Goal: Check status: Check status

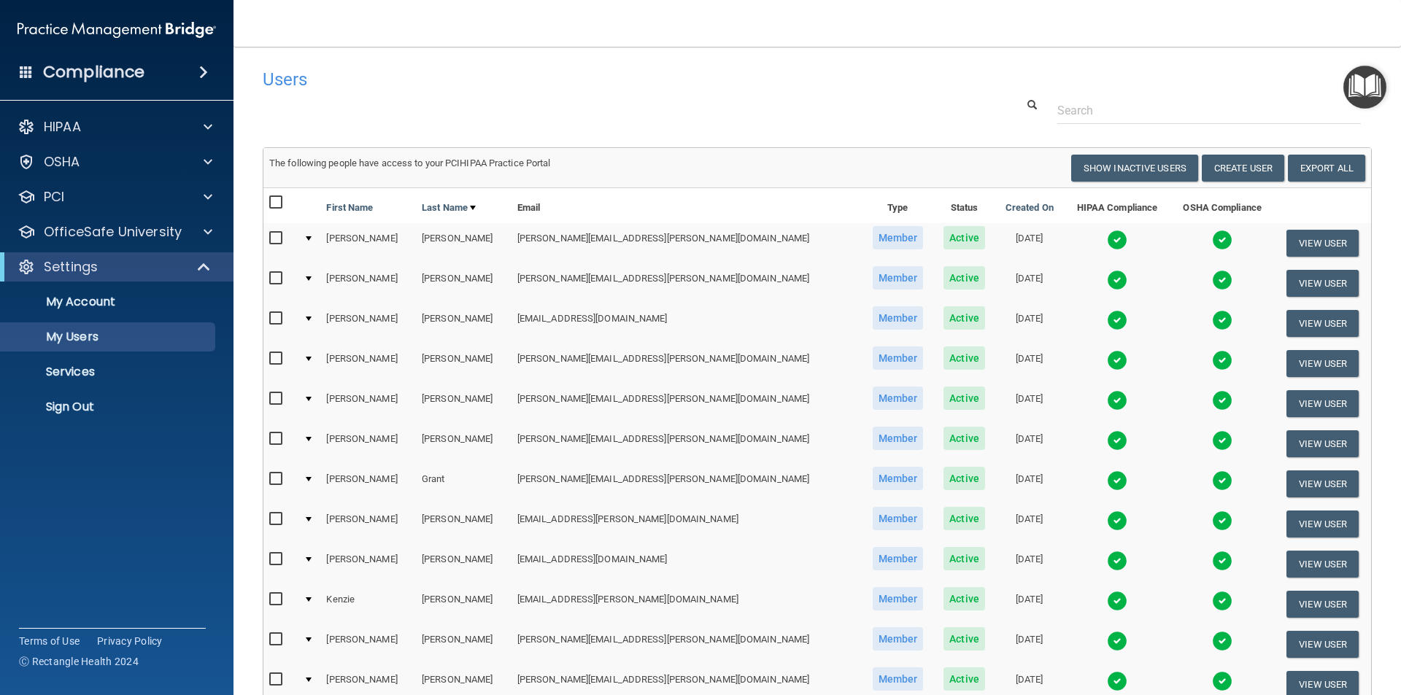
select select "20"
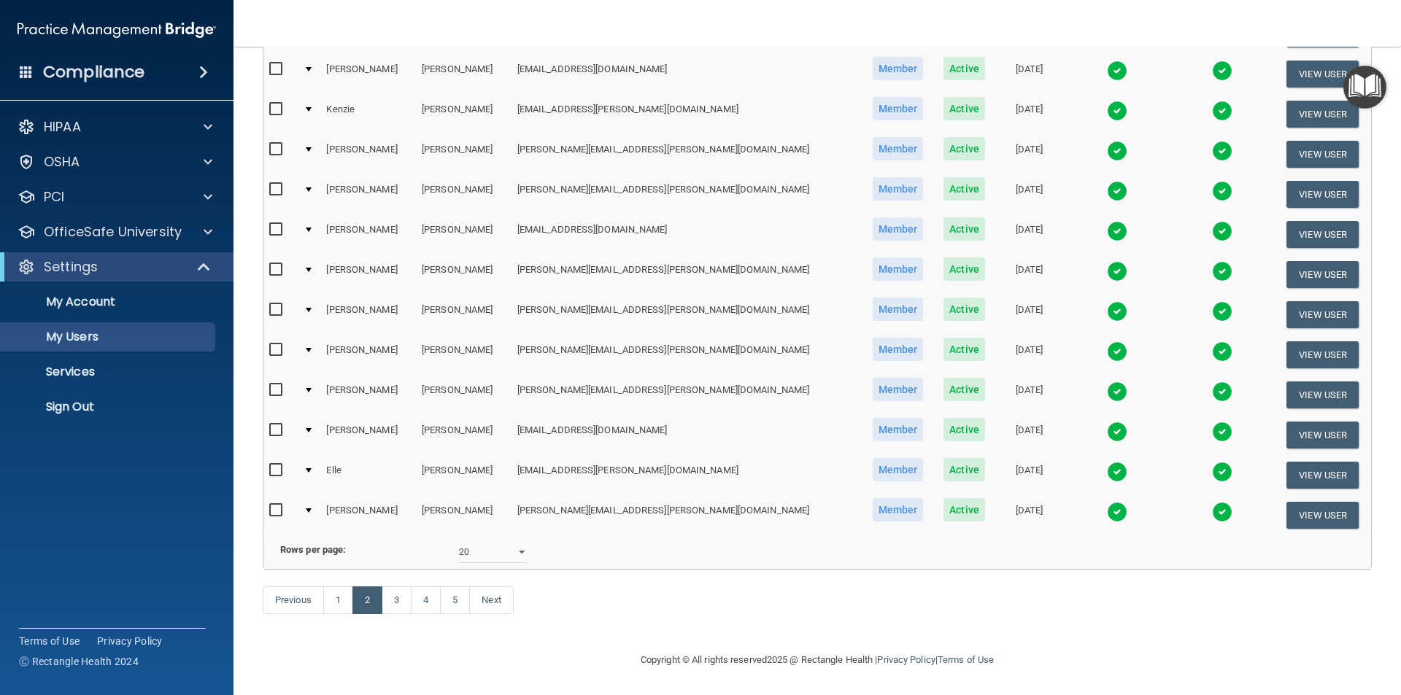
scroll to position [512, 0]
click at [1107, 381] on img at bounding box center [1117, 391] width 20 height 20
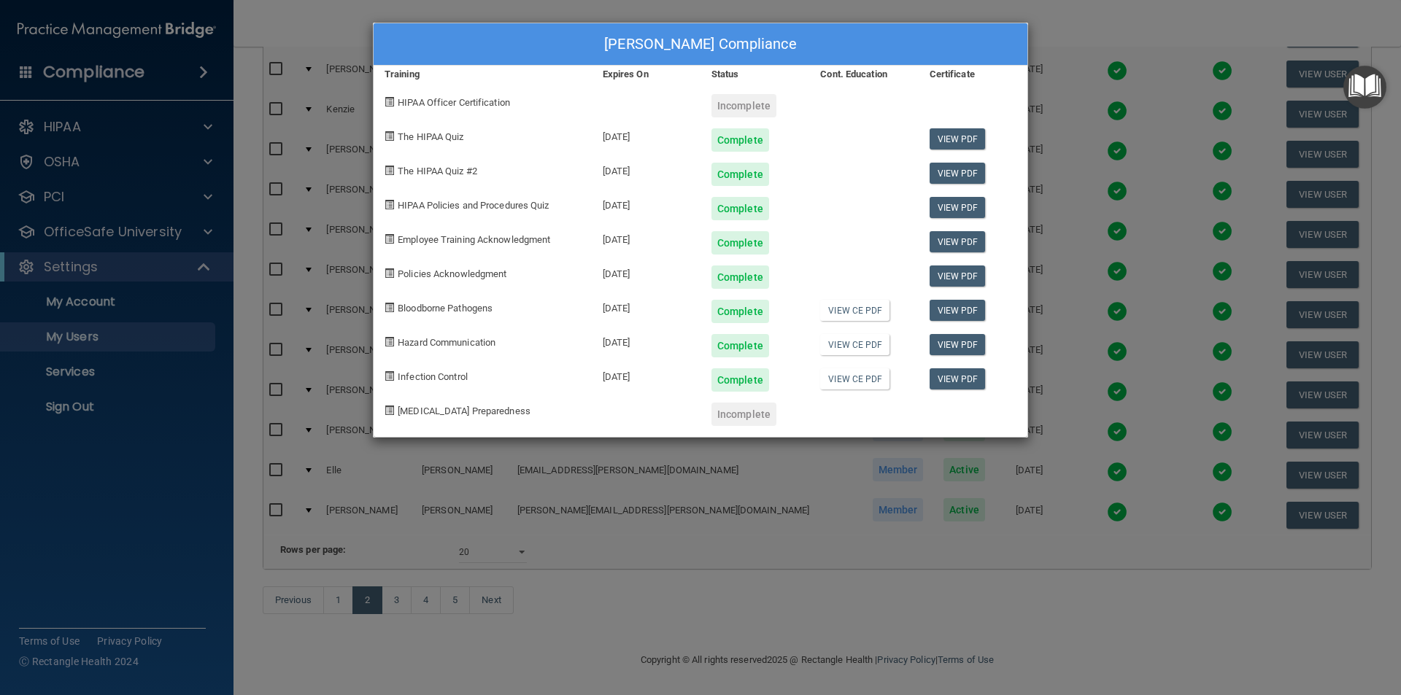
click at [1023, 622] on div "[PERSON_NAME] Compliance Training Expires On Status Cont. Education Certificate…" at bounding box center [700, 347] width 1401 height 695
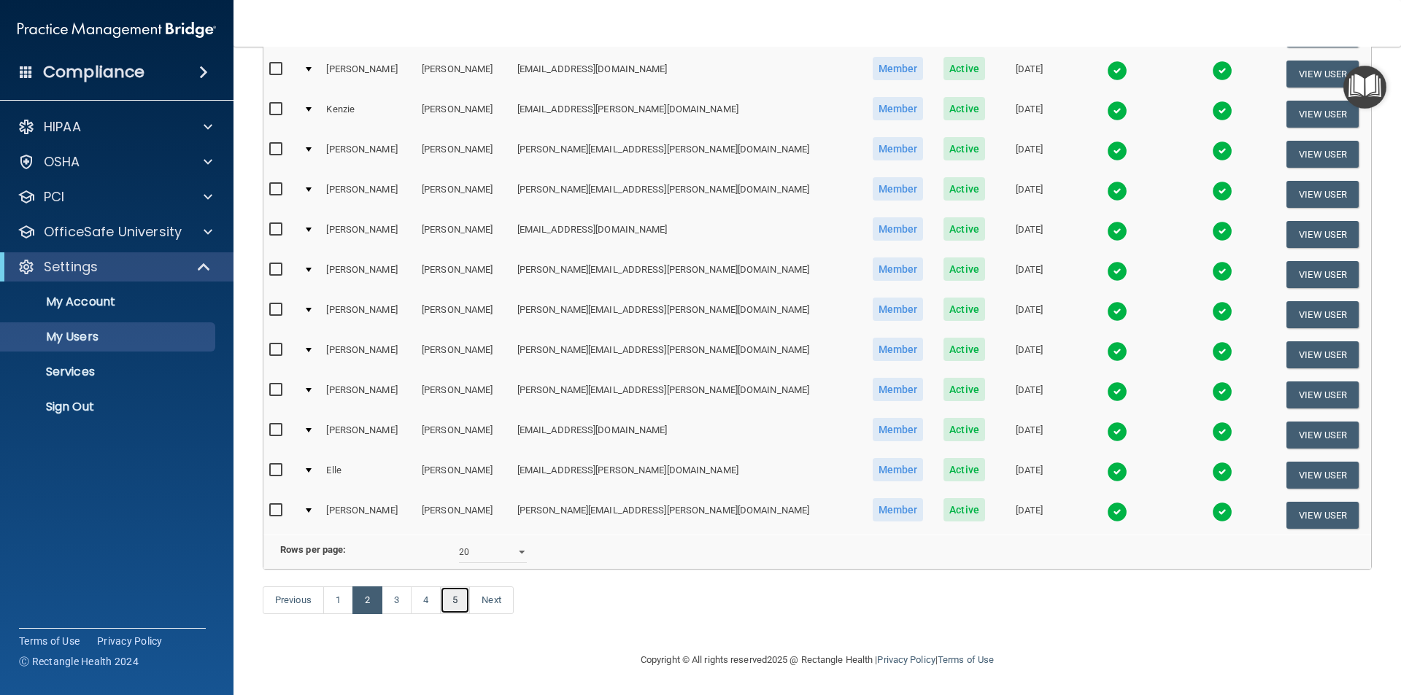
click at [455, 605] on link "5" at bounding box center [455, 600] width 30 height 28
select select "20"
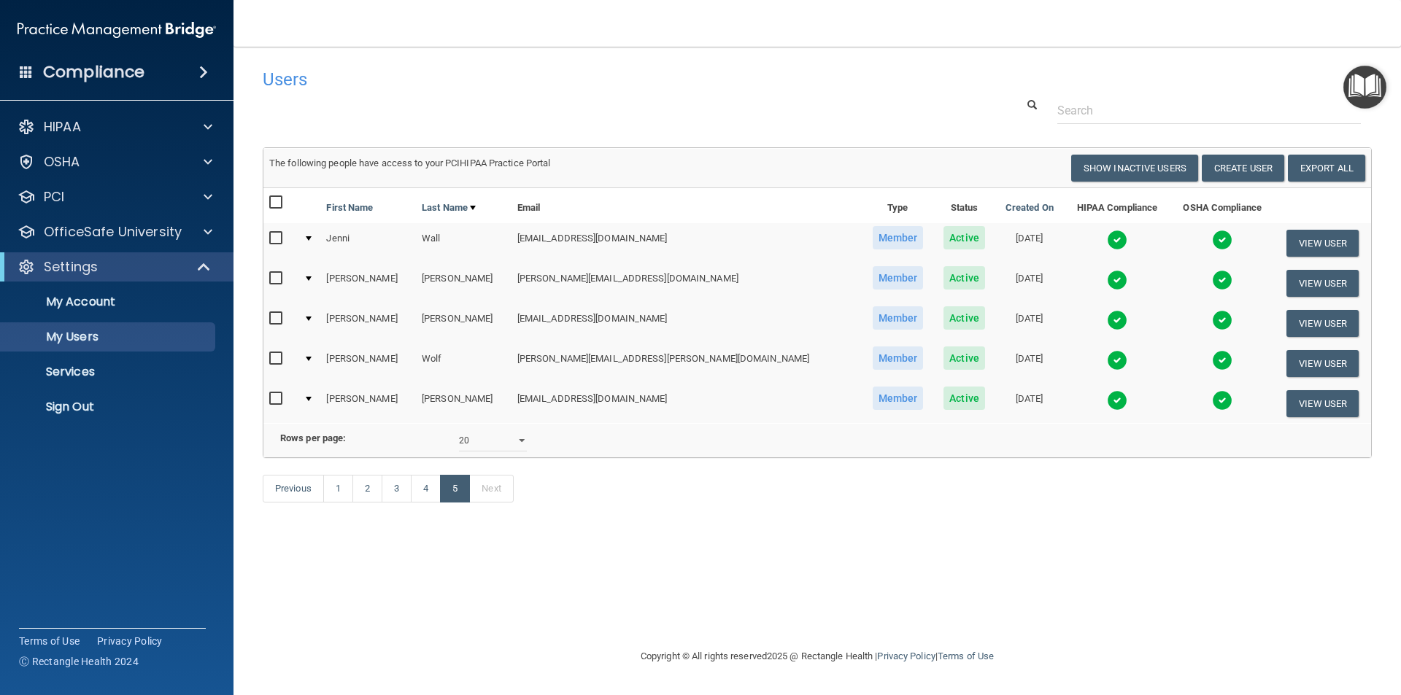
click at [1107, 284] on img at bounding box center [1117, 280] width 20 height 20
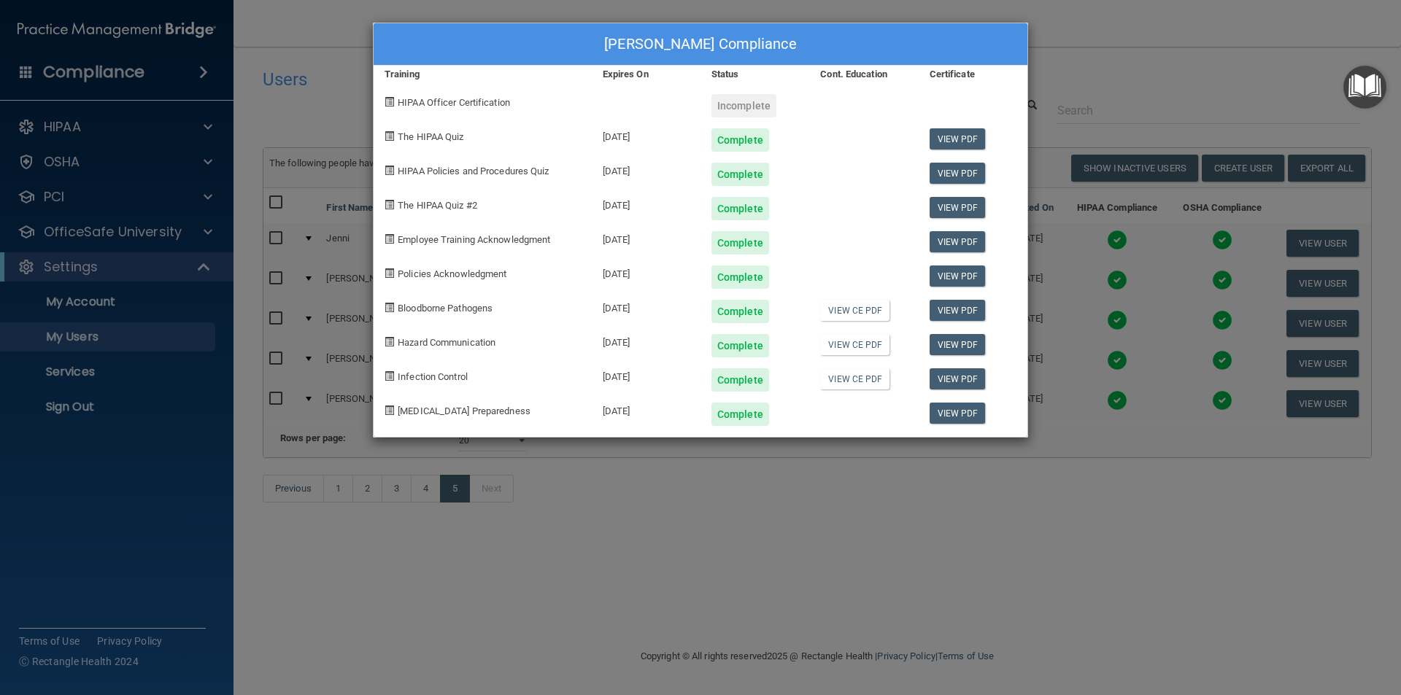
click at [1048, 31] on div "[PERSON_NAME] Compliance Training Expires On Status Cont. Education Certificate…" at bounding box center [700, 347] width 1401 height 695
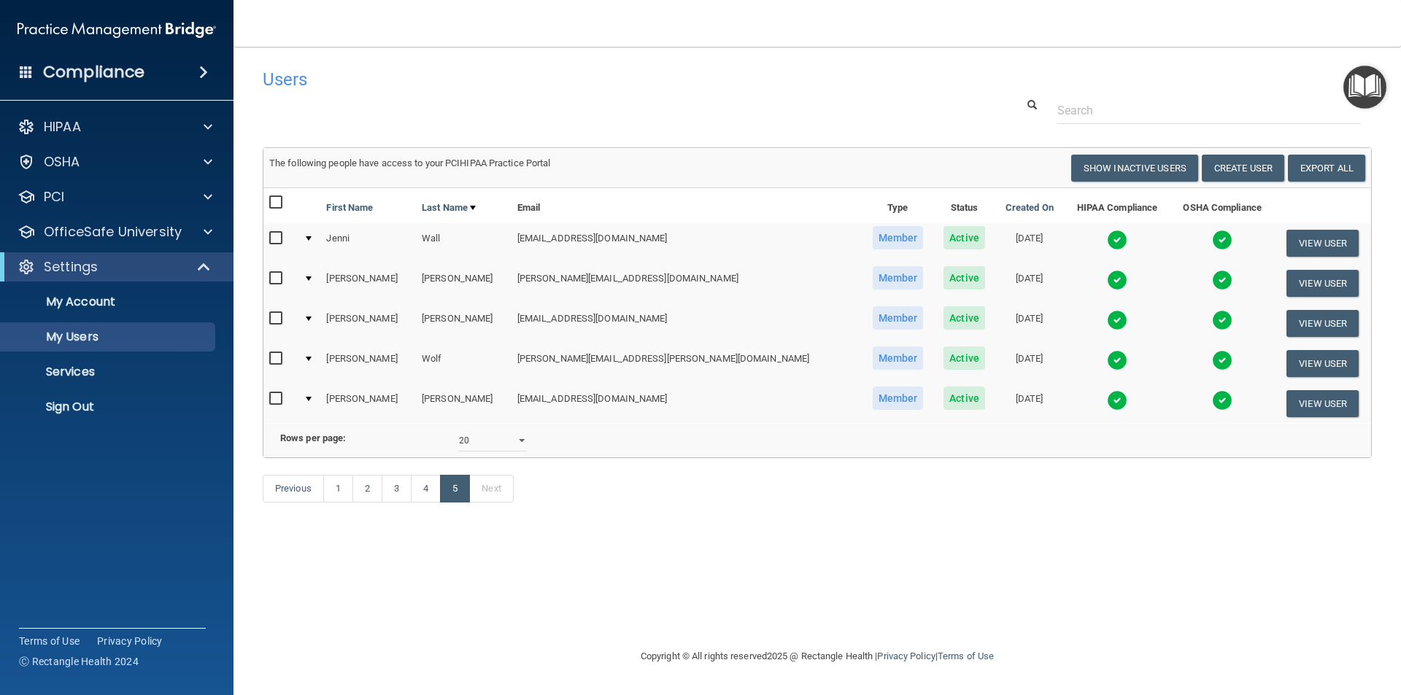
click at [739, 525] on div "Previous 1 2 3 4 5 Next" at bounding box center [817, 491] width 1131 height 67
click at [514, 587] on div "Users Success! New user created. × Error! The user couldn't be created. × Succe…" at bounding box center [817, 347] width 1109 height 572
